Goal: Information Seeking & Learning: Learn about a topic

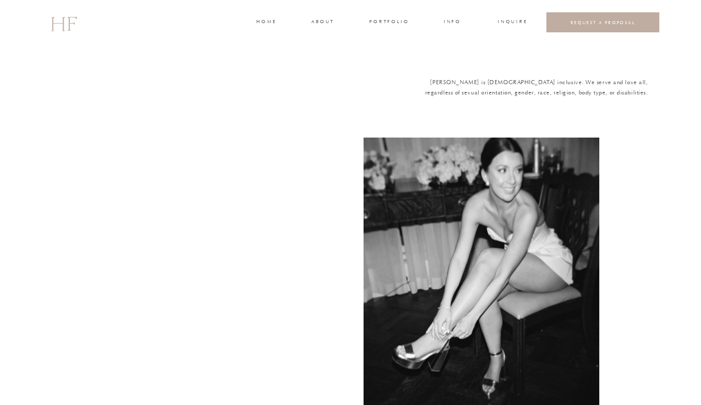
scroll to position [2512, 0]
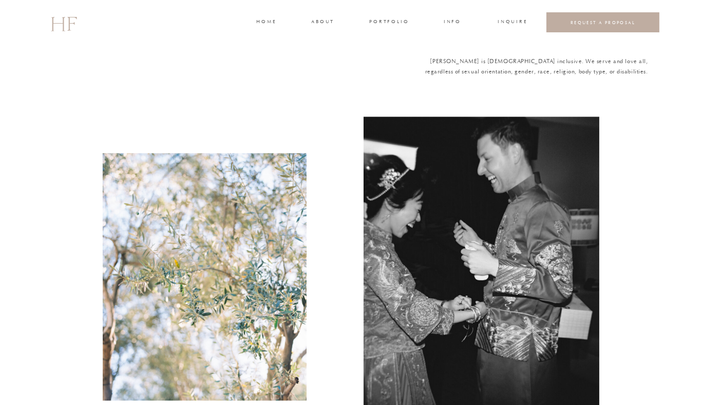
click at [267, 20] on h3 "home" at bounding box center [266, 22] width 19 height 9
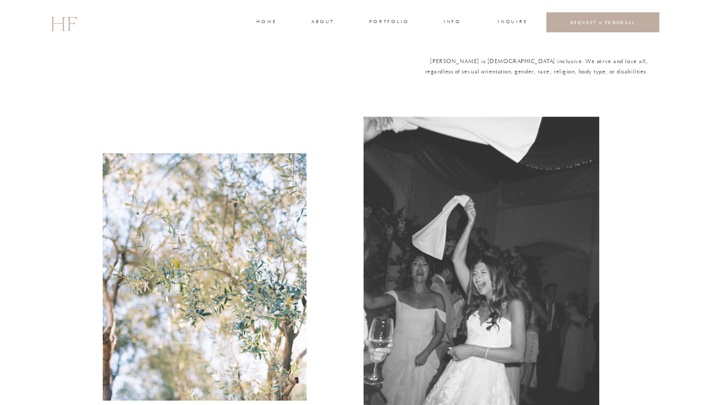
click at [267, 20] on h3 "home" at bounding box center [266, 22] width 19 height 9
click at [321, 22] on h3 "about" at bounding box center [323, 22] width 22 height 9
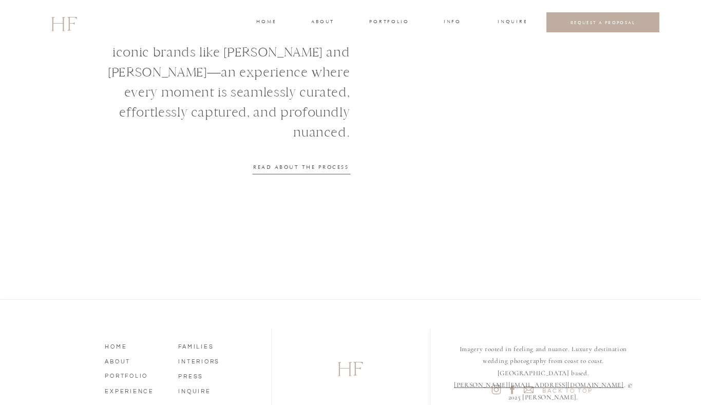
scroll to position [1329, 0]
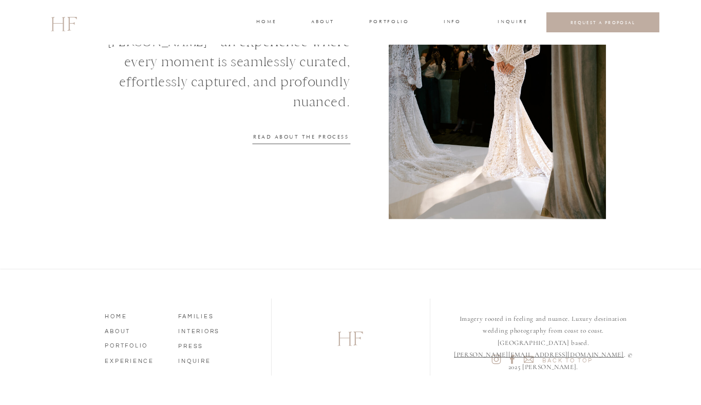
click at [456, 18] on h3 "INFO" at bounding box center [452, 22] width 19 height 9
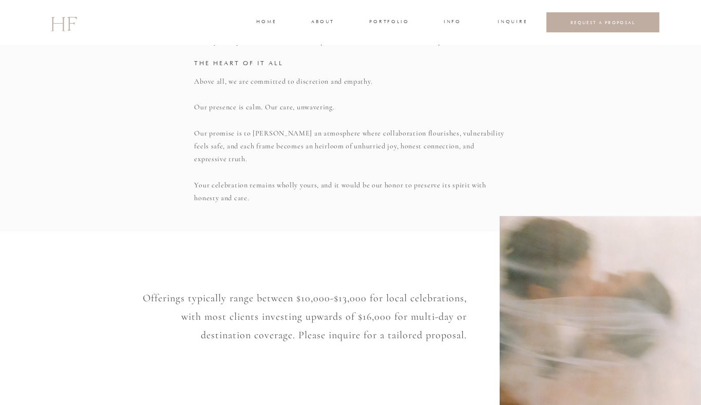
scroll to position [674, 0]
